Goal: Book appointment/travel/reservation

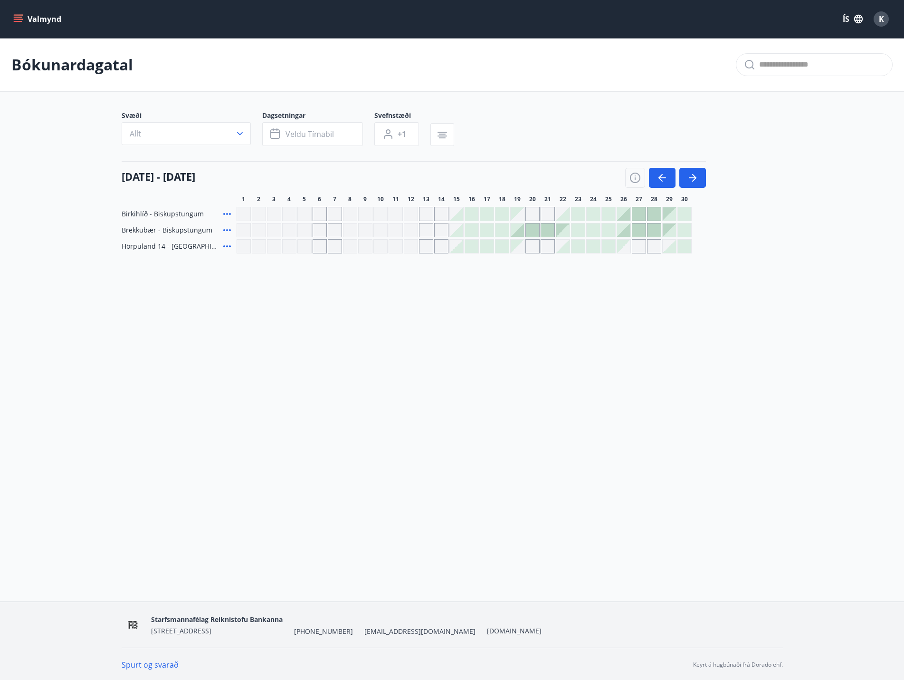
click at [641, 245] on div "Gráir dagar eru ekki bókanlegir" at bounding box center [639, 246] width 14 height 14
click at [650, 341] on div "Valmynd ÍS K Bókunardagatal Svæði Allt Dagsetningar Veldu tímabil Svefnstæði +1…" at bounding box center [452, 300] width 904 height 601
click at [607, 228] on div at bounding box center [608, 229] width 13 height 13
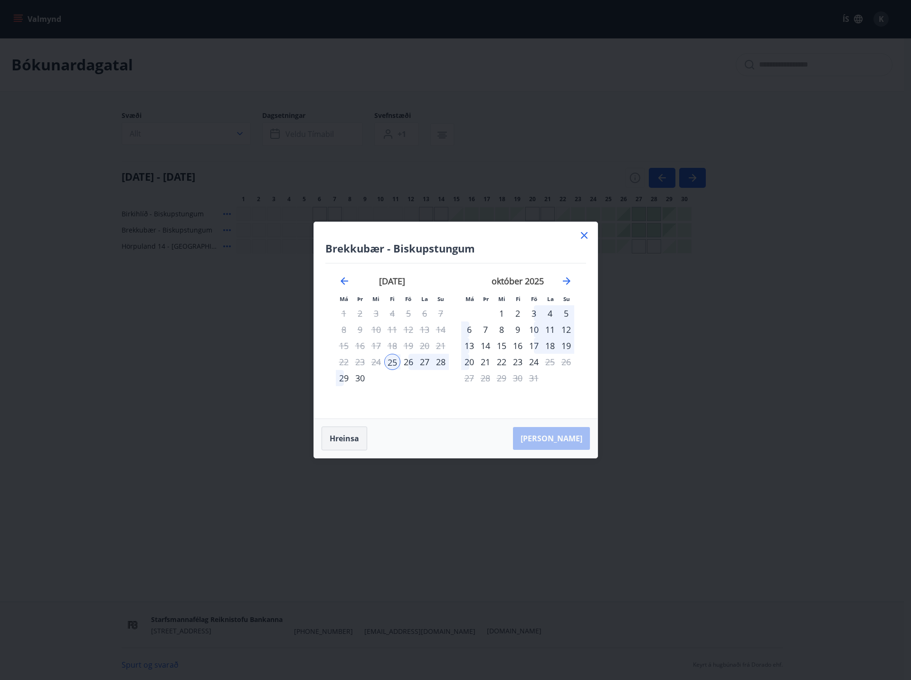
click at [343, 436] on button "Hreinsa" at bounding box center [345, 438] width 46 height 24
click at [585, 236] on icon at bounding box center [584, 235] width 7 height 7
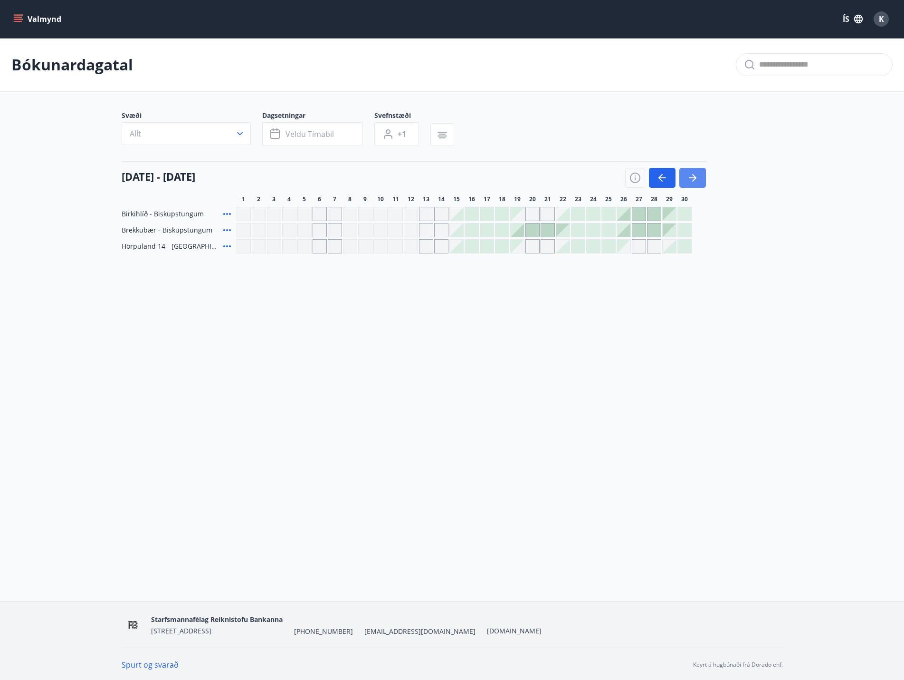
click at [694, 176] on icon "button" at bounding box center [694, 178] width 4 height 8
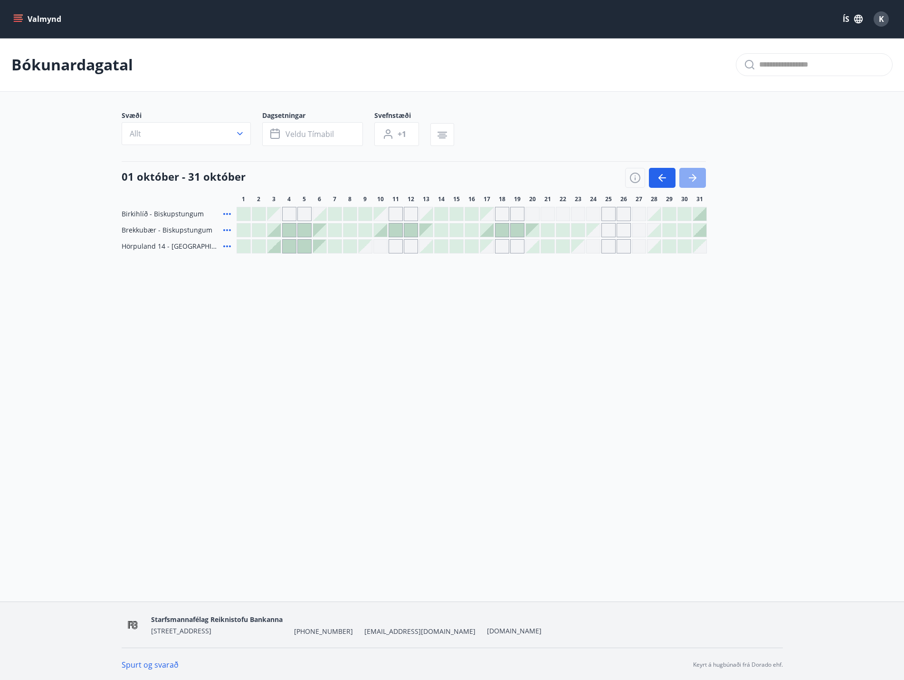
click at [694, 174] on icon "button" at bounding box center [692, 177] width 11 height 11
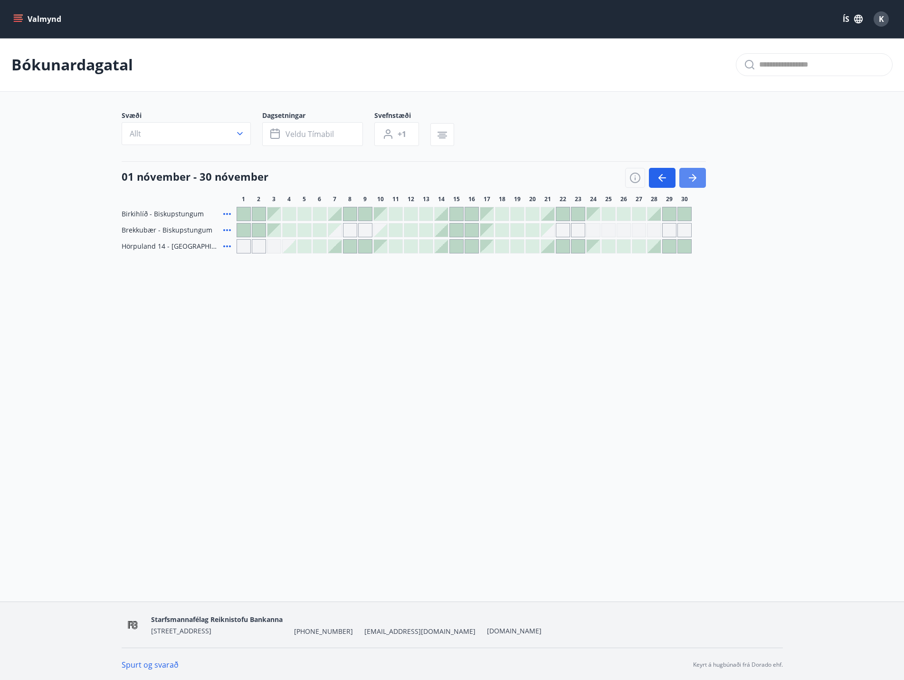
click at [693, 177] on icon "button" at bounding box center [693, 177] width 8 height 1
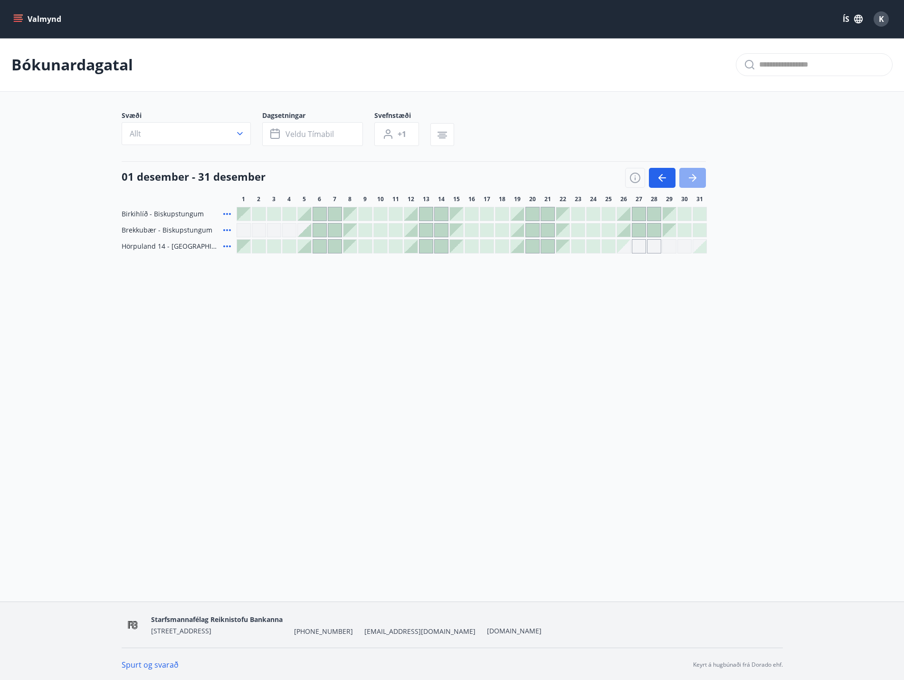
click at [693, 177] on icon "button" at bounding box center [693, 177] width 8 height 1
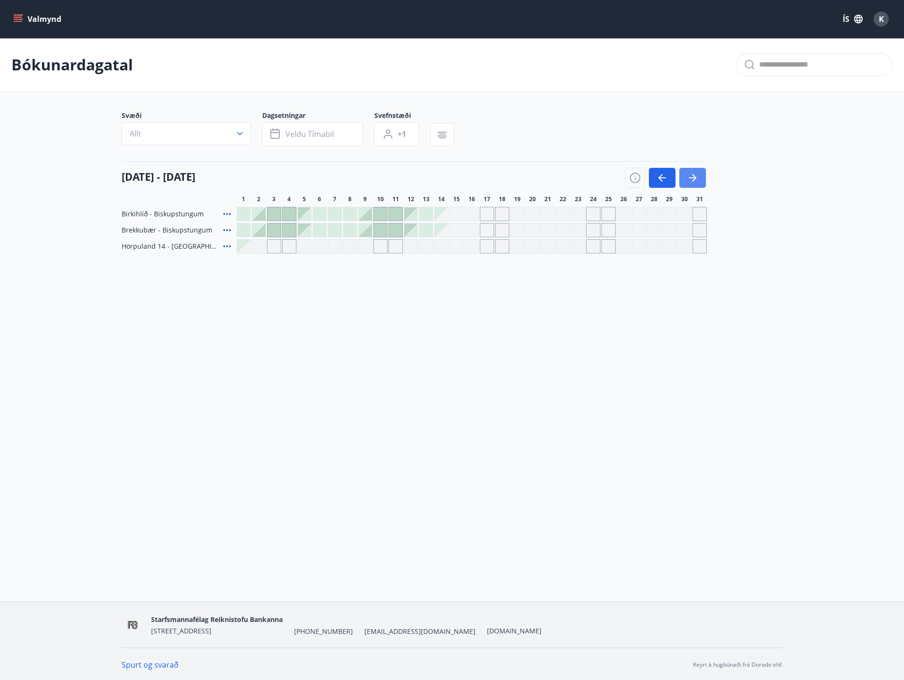
click at [693, 177] on icon "button" at bounding box center [693, 177] width 8 height 1
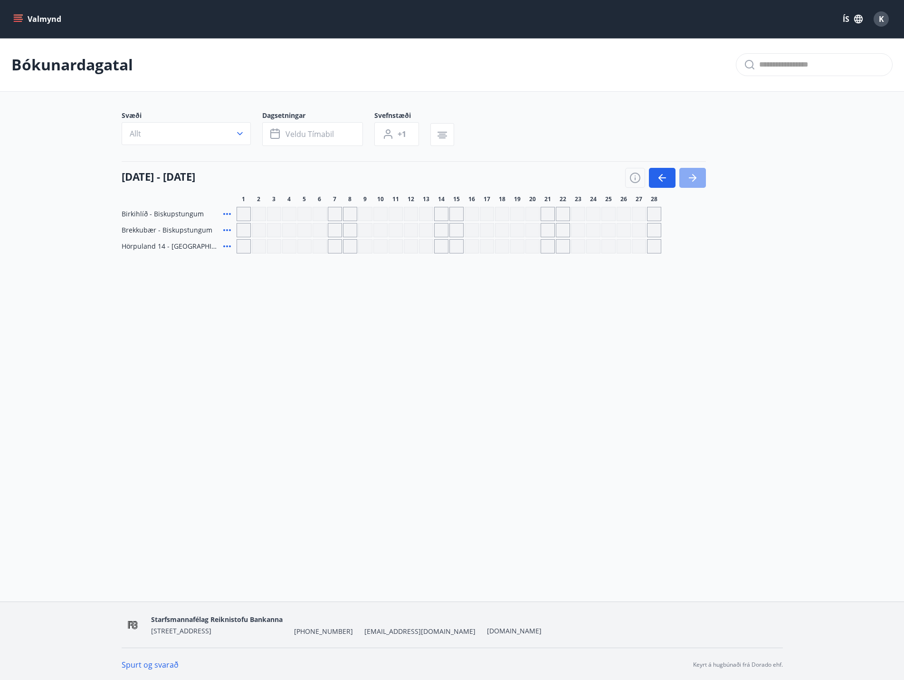
click at [693, 177] on icon "button" at bounding box center [693, 177] width 8 height 1
click at [659, 176] on icon "button" at bounding box center [662, 177] width 11 height 11
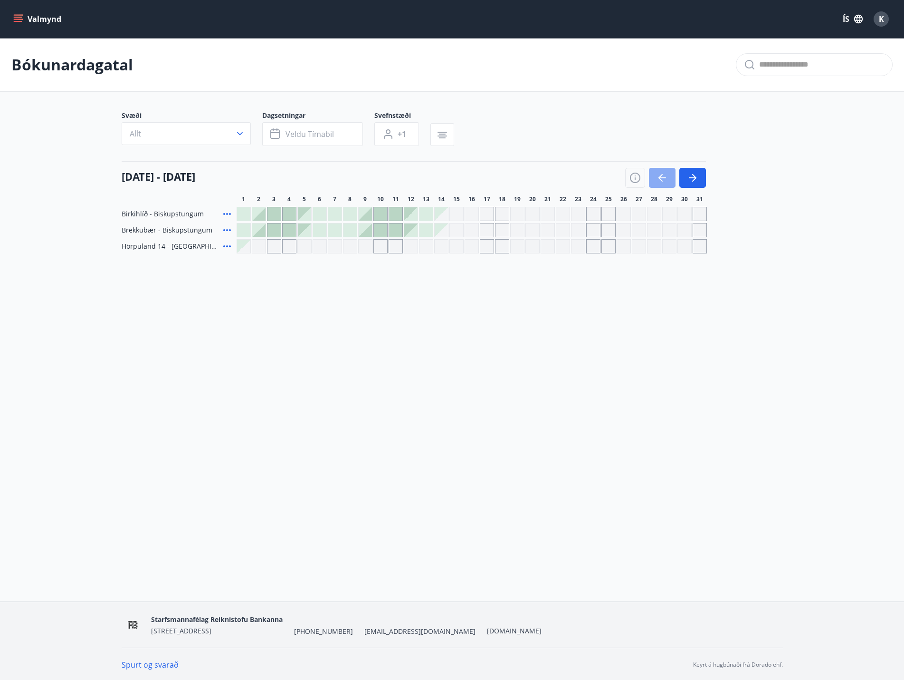
click at [659, 176] on icon "button" at bounding box center [662, 177] width 11 height 11
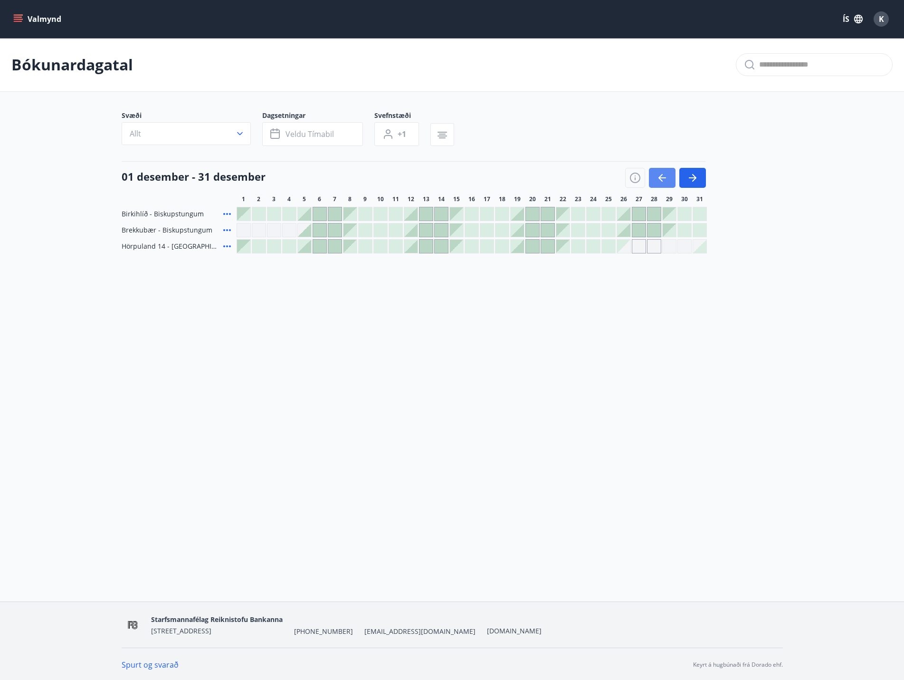
click at [659, 176] on icon "button" at bounding box center [662, 177] width 11 height 11
